Goal: Find specific page/section: Find specific page/section

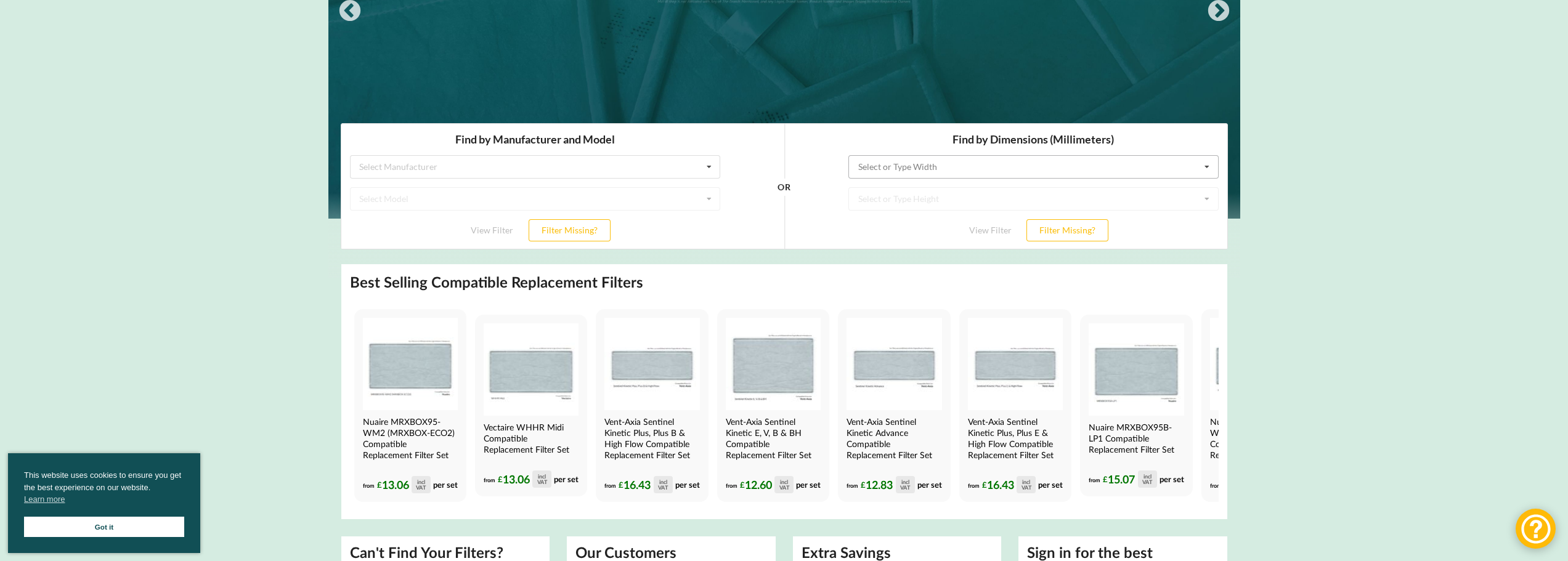
click at [910, 173] on input "text" at bounding box center [1034, 166] width 369 height 22
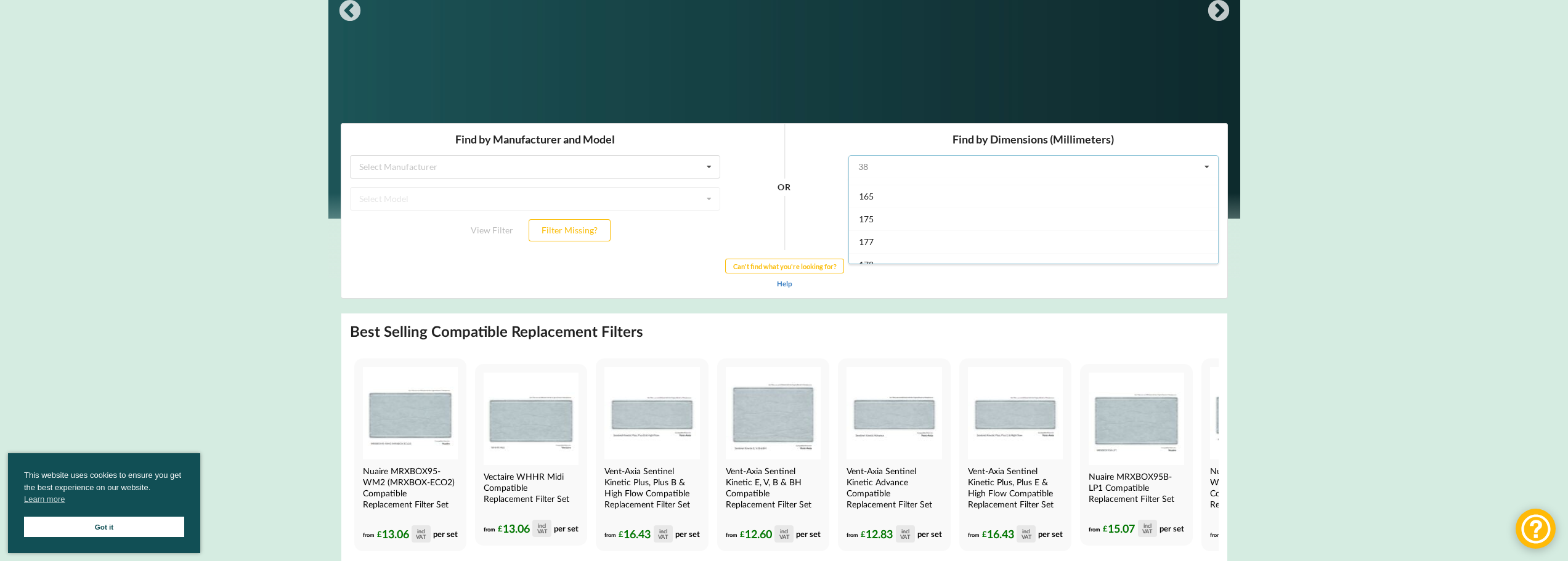
scroll to position [312, 0]
click at [1150, 242] on div "180" at bounding box center [1033, 242] width 369 height 23
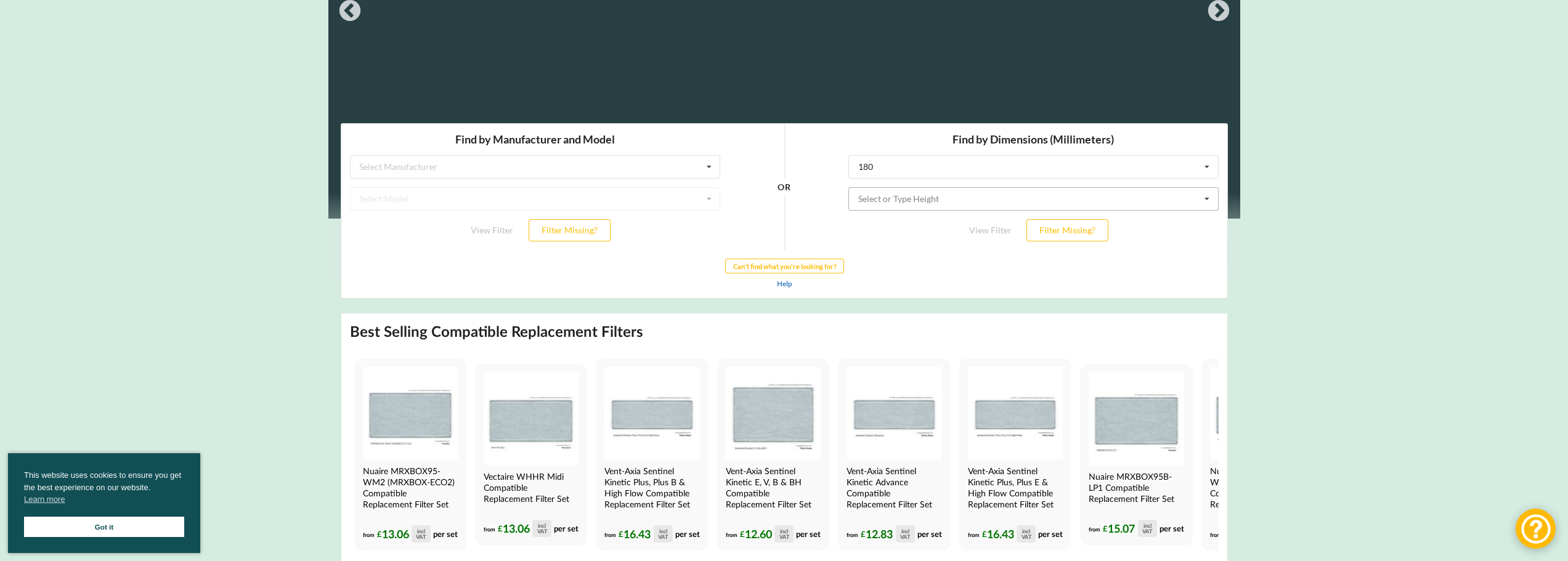
click at [1118, 203] on input "text" at bounding box center [1034, 198] width 369 height 22
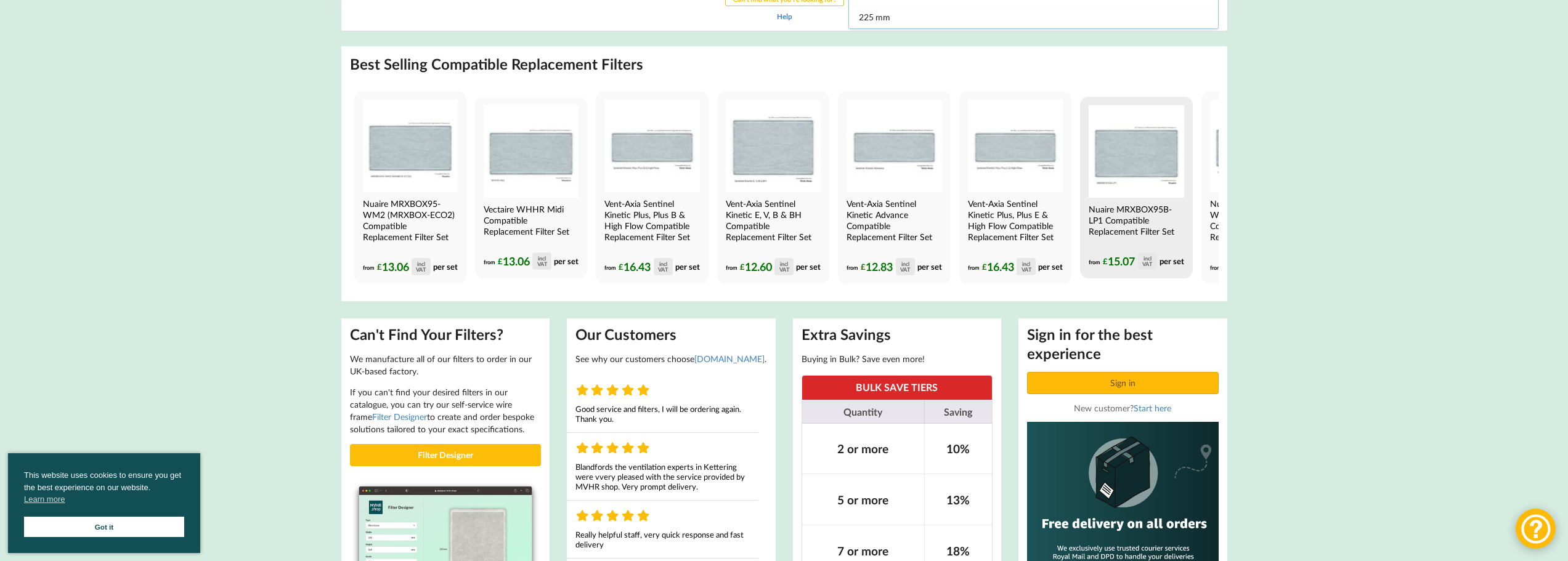
scroll to position [266, 0]
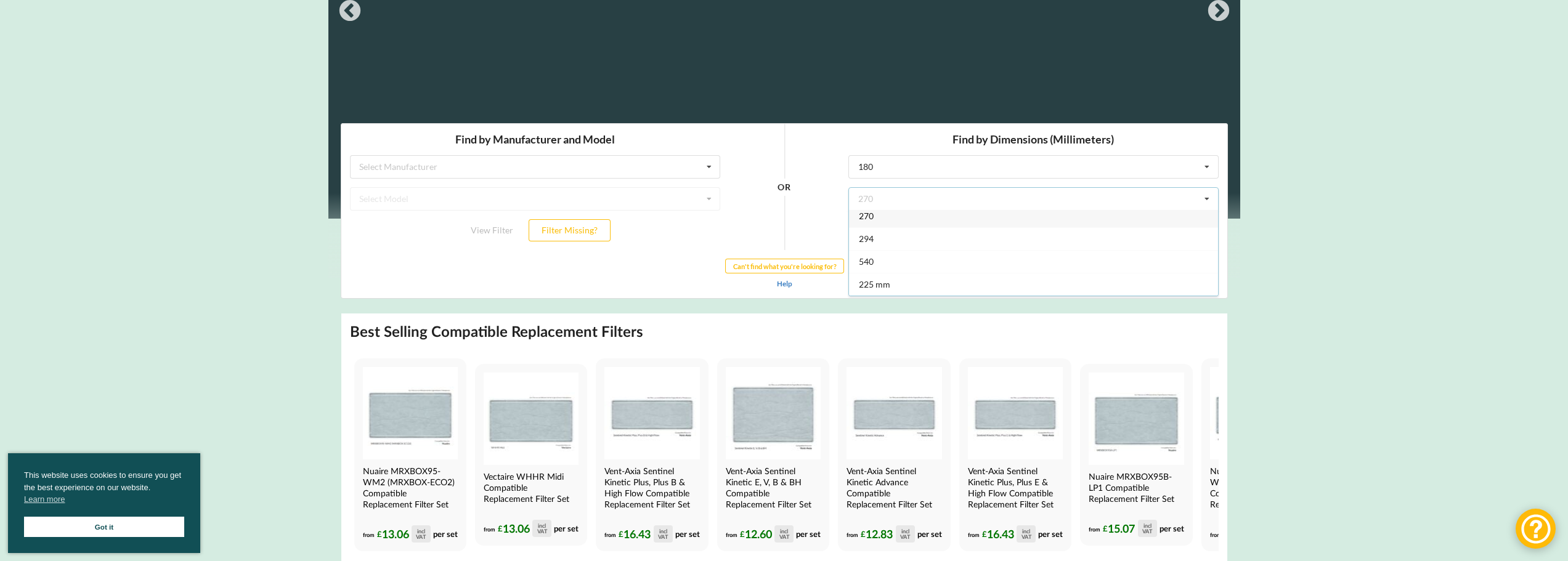
click at [1201, 200] on icon at bounding box center [1206, 198] width 18 height 23
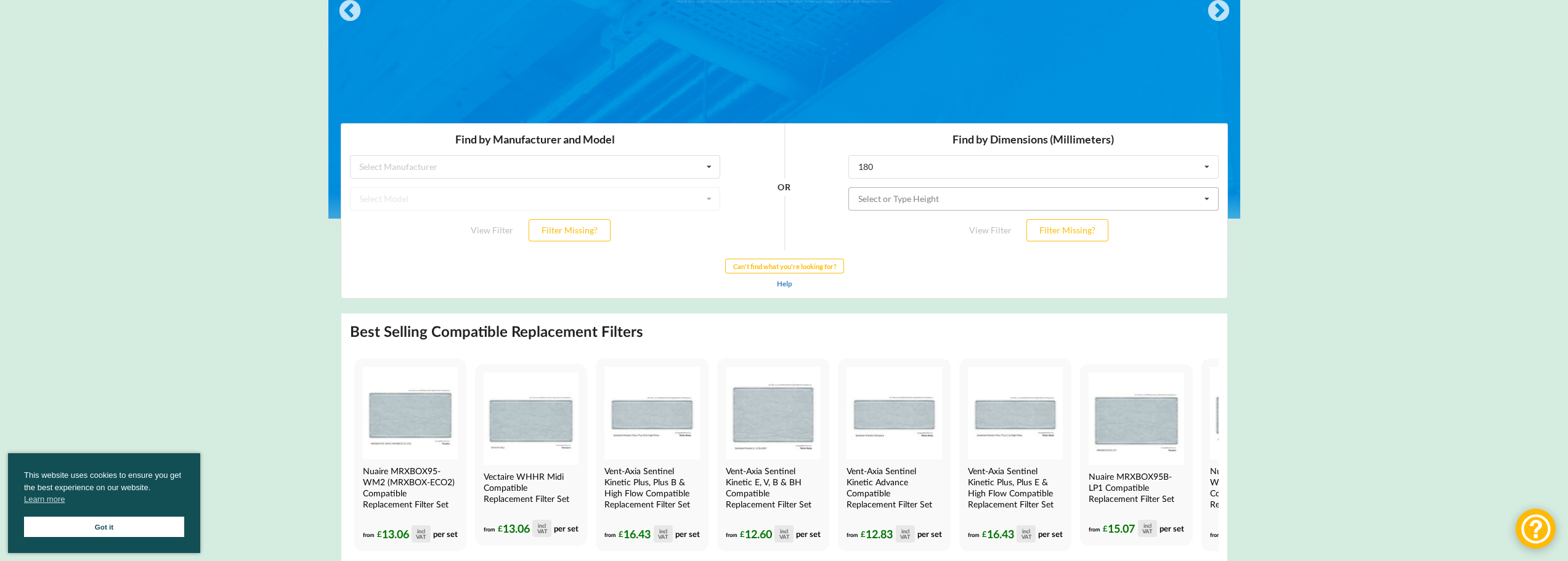
click at [1152, 195] on input "text" at bounding box center [1034, 198] width 369 height 22
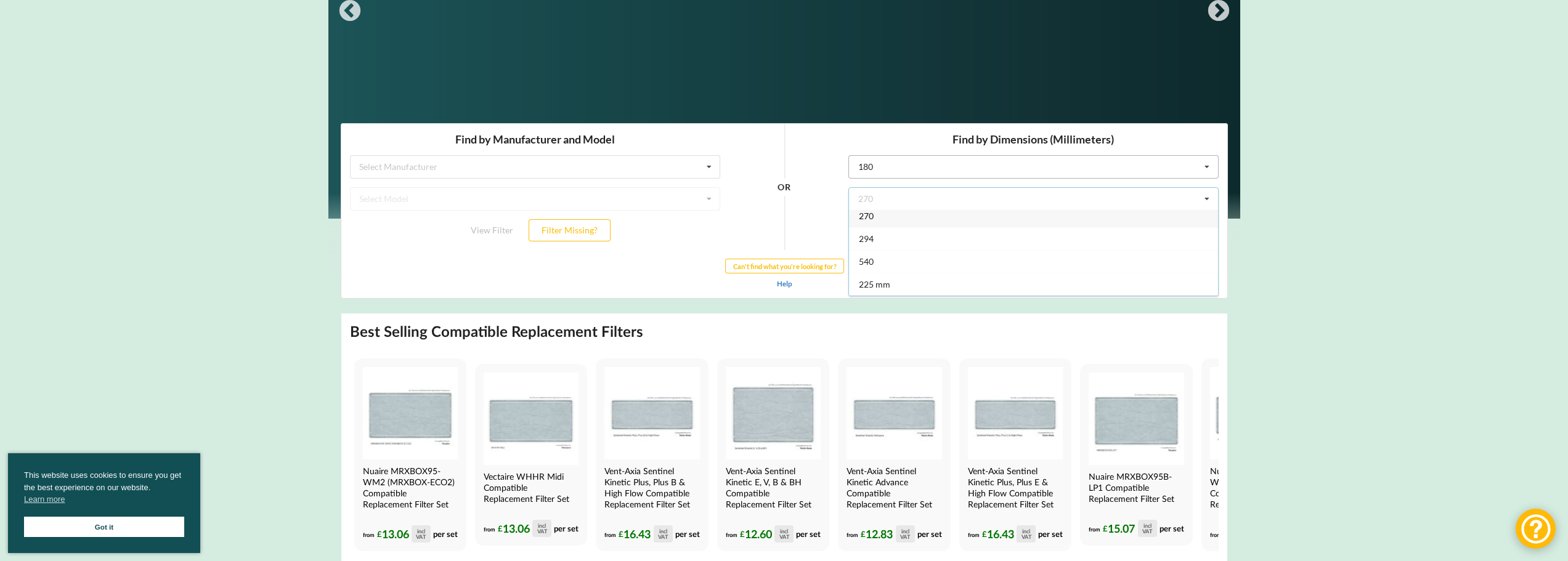
click at [921, 175] on input "text" at bounding box center [1034, 166] width 369 height 22
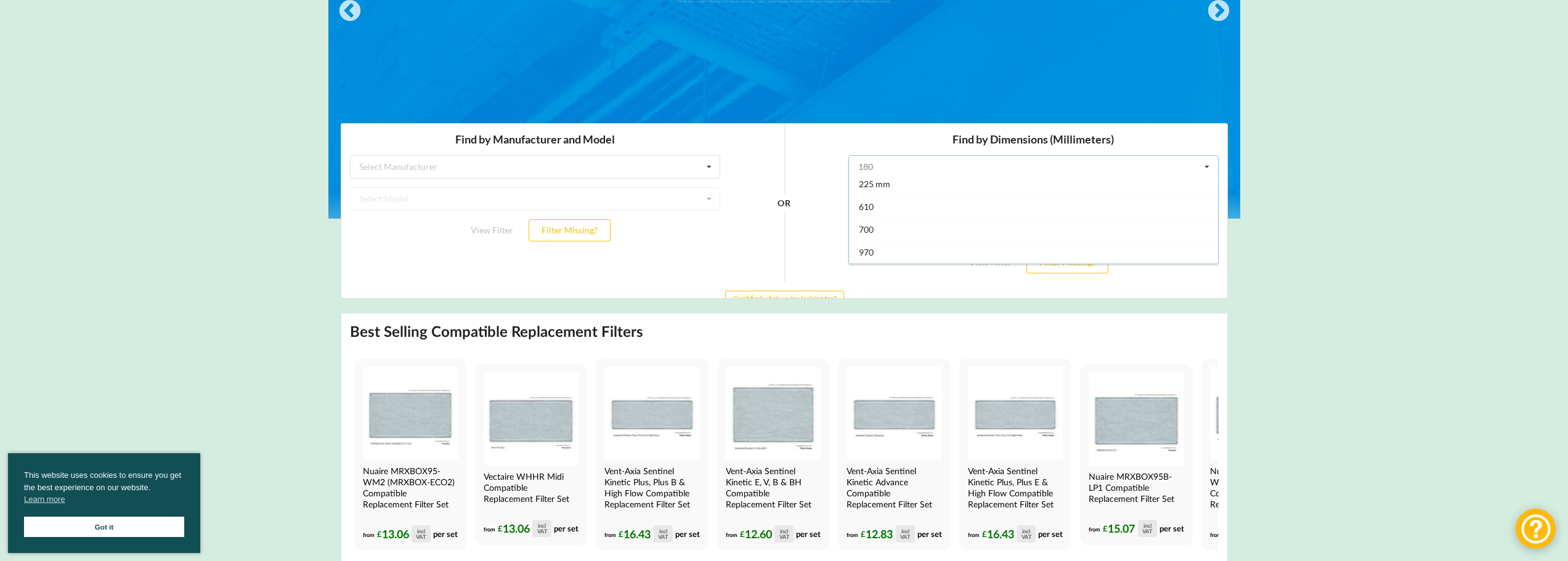
click at [965, 162] on input "text" at bounding box center [1034, 166] width 369 height 22
click at [915, 164] on input "text" at bounding box center [1034, 166] width 369 height 22
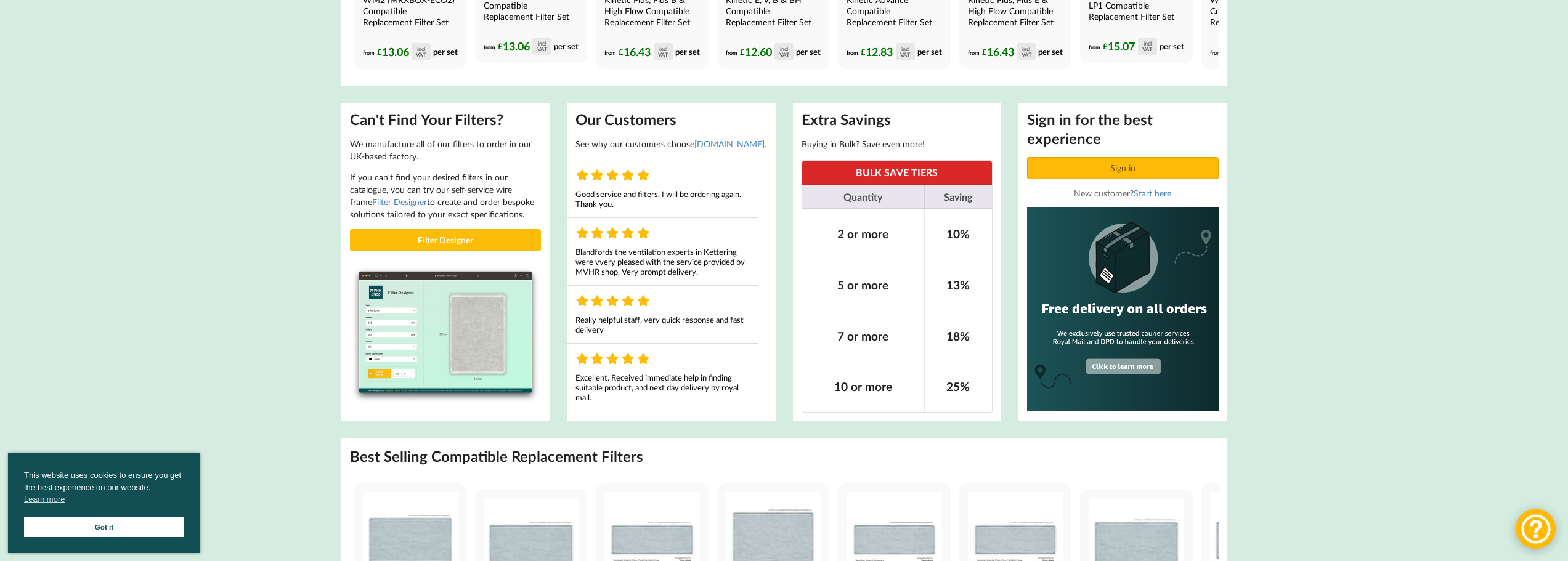
scroll to position [801, 0]
